Goal: Information Seeking & Learning: Understand process/instructions

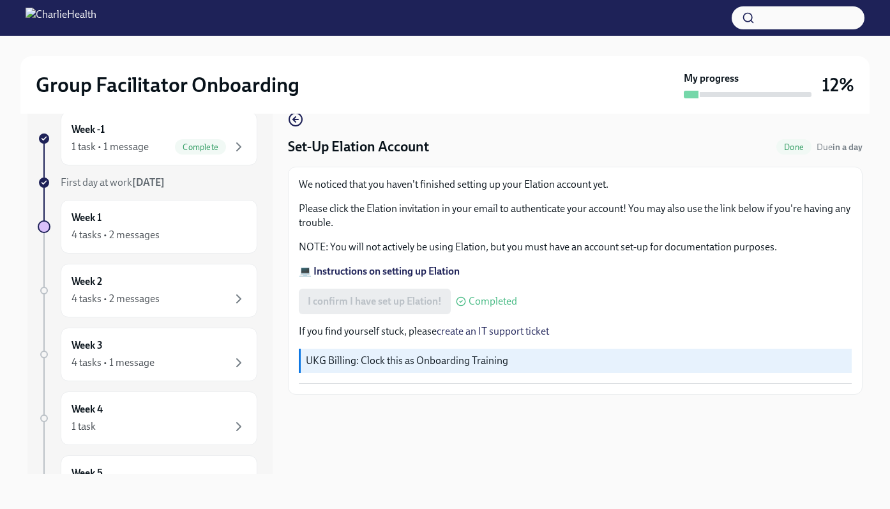
scroll to position [20, 0]
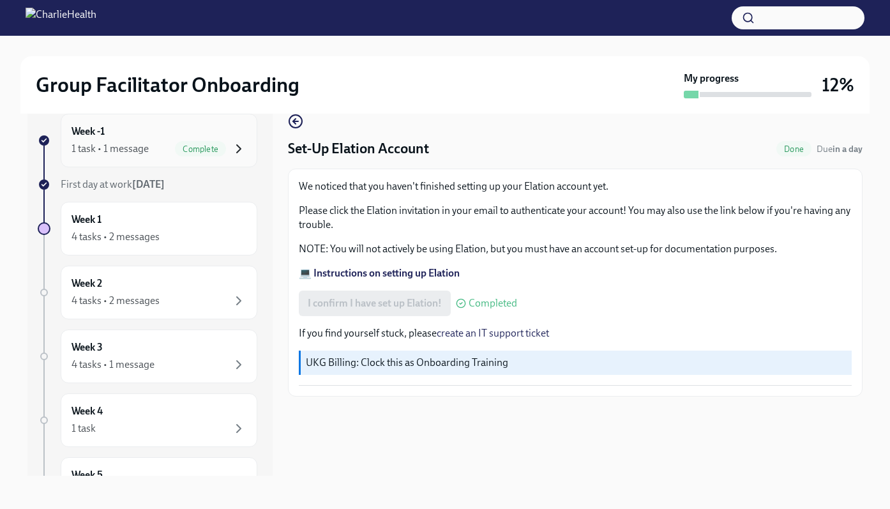
click at [231, 146] on icon "button" at bounding box center [238, 148] width 15 height 15
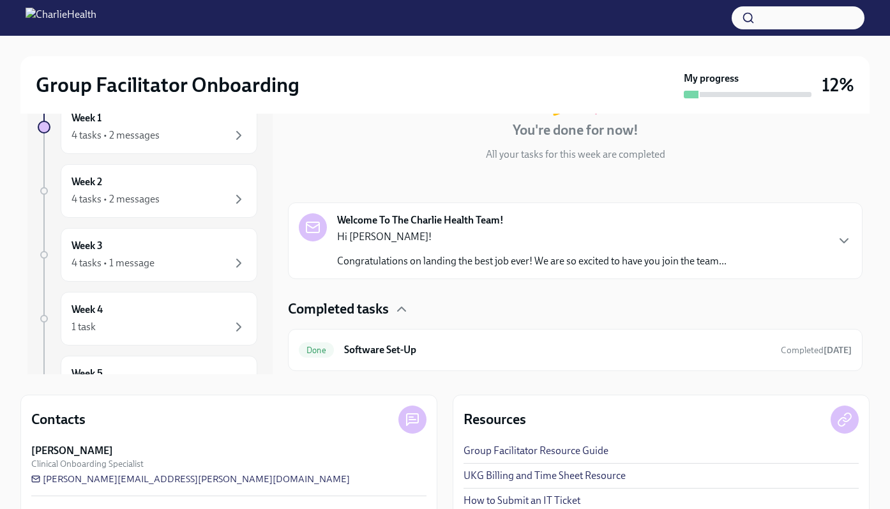
scroll to position [131, 0]
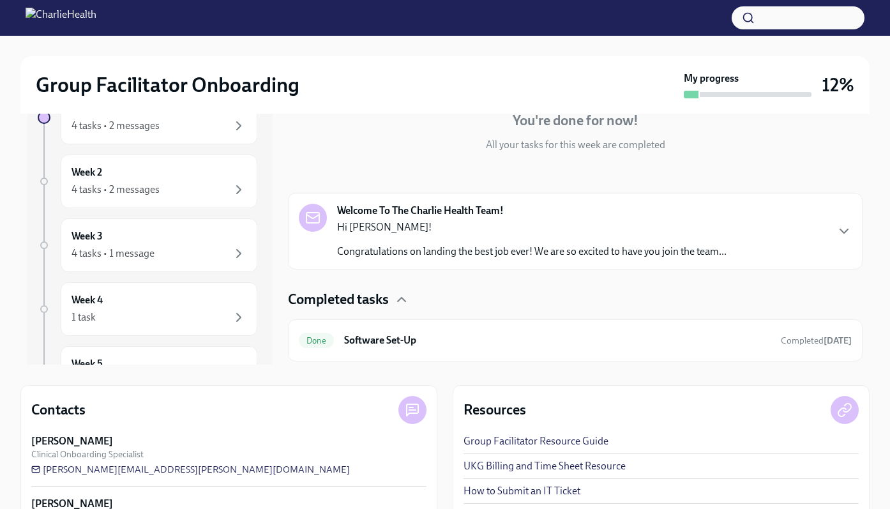
click at [428, 339] on h6 "Software Set-Up" at bounding box center [557, 340] width 426 height 14
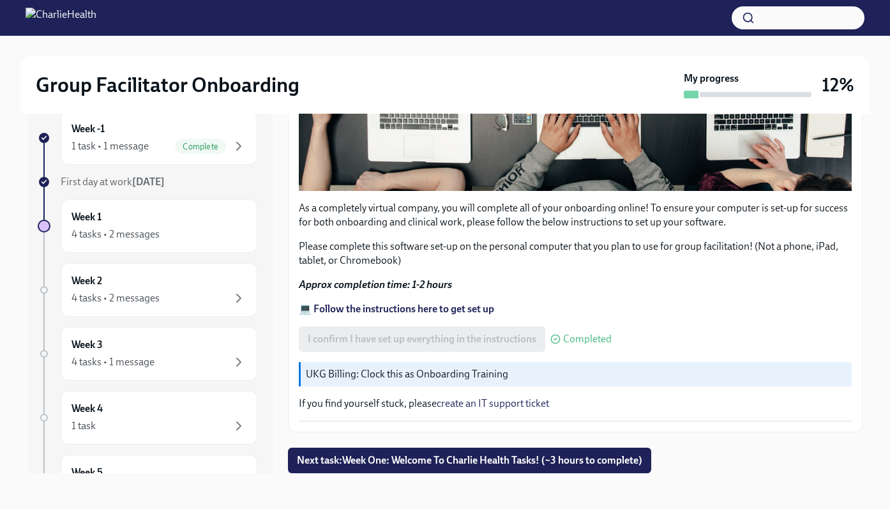
scroll to position [399, 0]
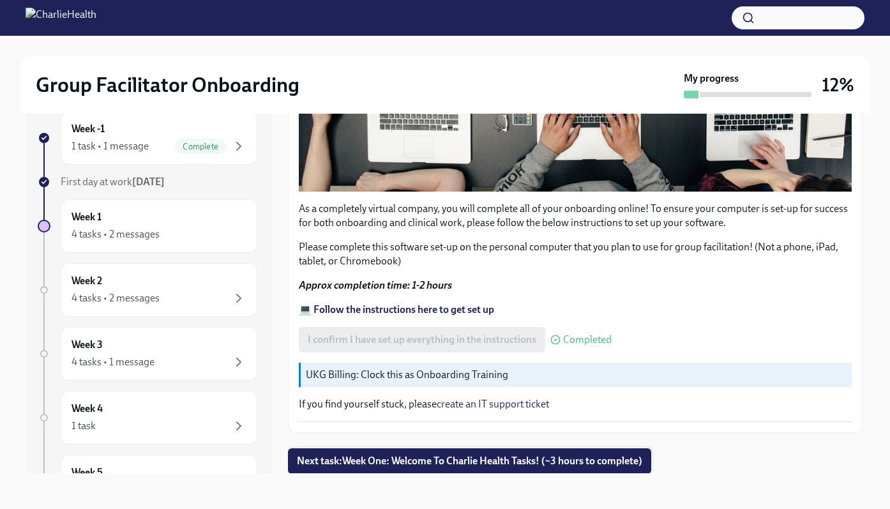
click at [427, 457] on span "Next task : Week One: Welcome To Charlie Health Tasks! (~3 hours to complete)" at bounding box center [469, 460] width 345 height 13
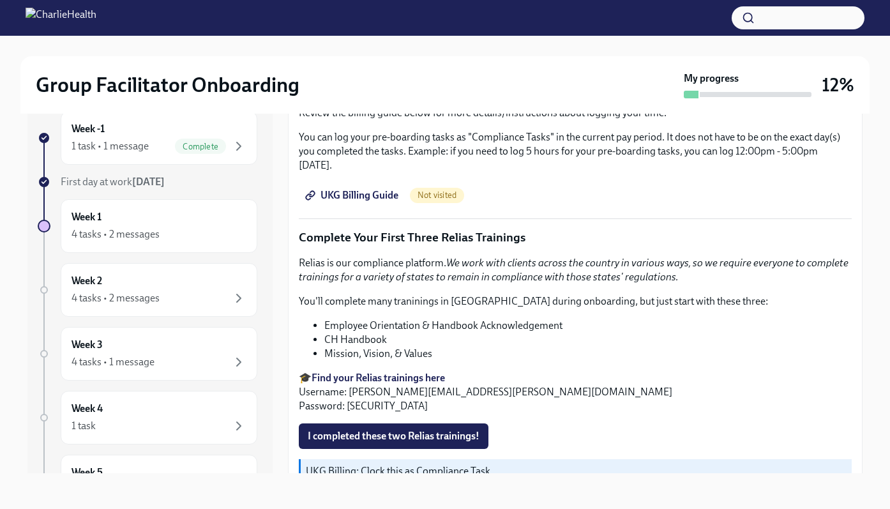
scroll to position [1334, 0]
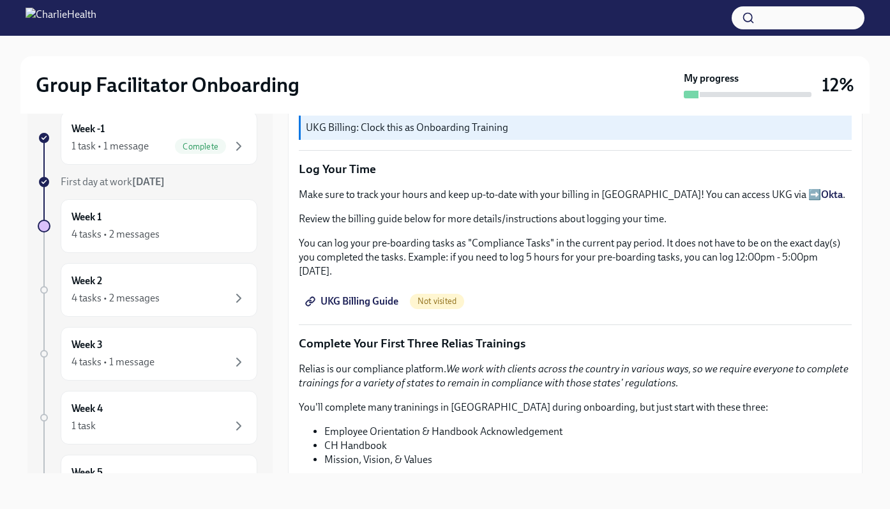
click at [358, 295] on span "UKG Billing Guide" at bounding box center [353, 301] width 91 height 13
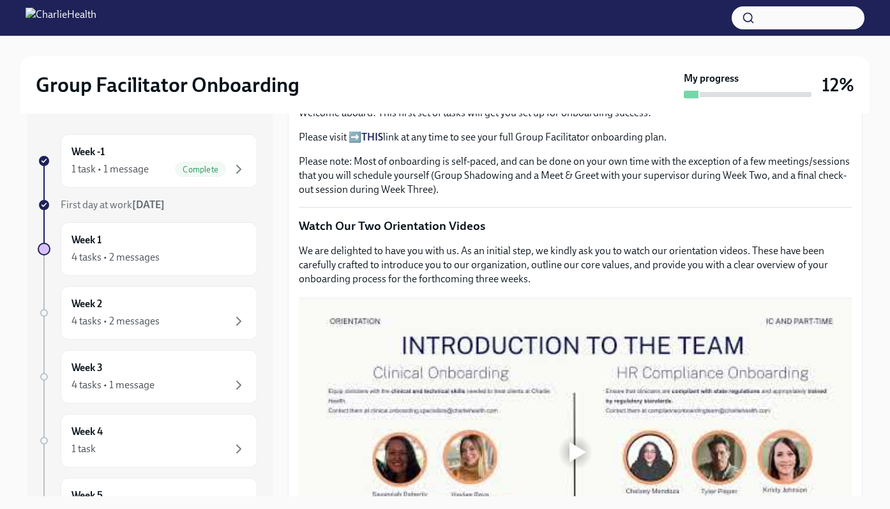
scroll to position [504, 0]
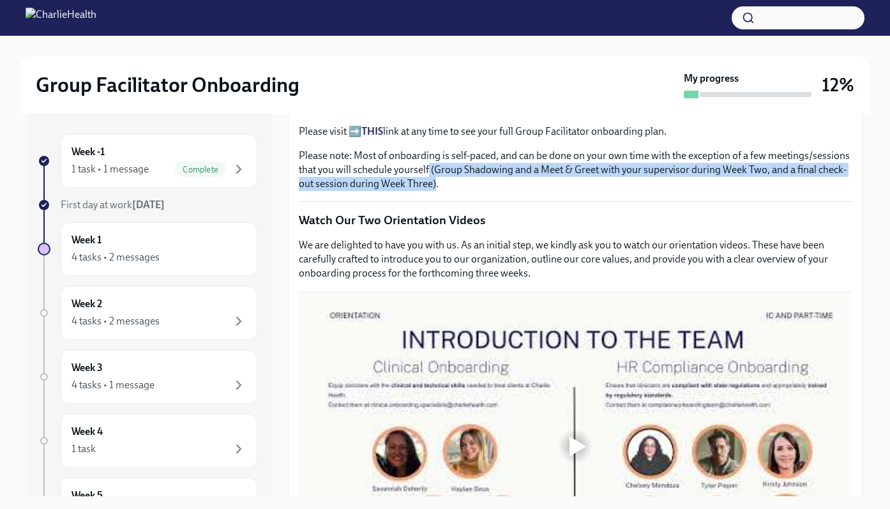
drag, startPoint x: 428, startPoint y: 169, endPoint x: 435, endPoint y: 190, distance: 22.2
click at [435, 190] on p "Please note: Most of onboarding is self-paced, and can be done on your own time…" at bounding box center [575, 170] width 553 height 42
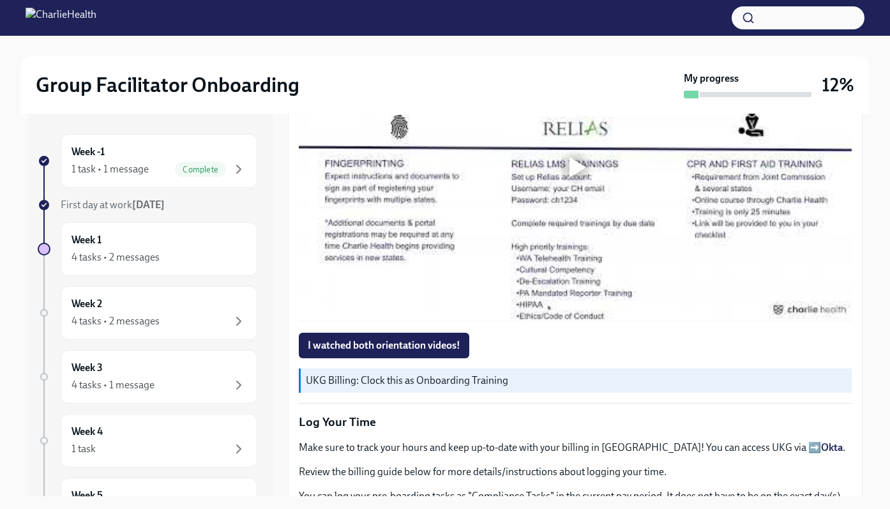
scroll to position [1129, 0]
